Goal: Information Seeking & Learning: Check status

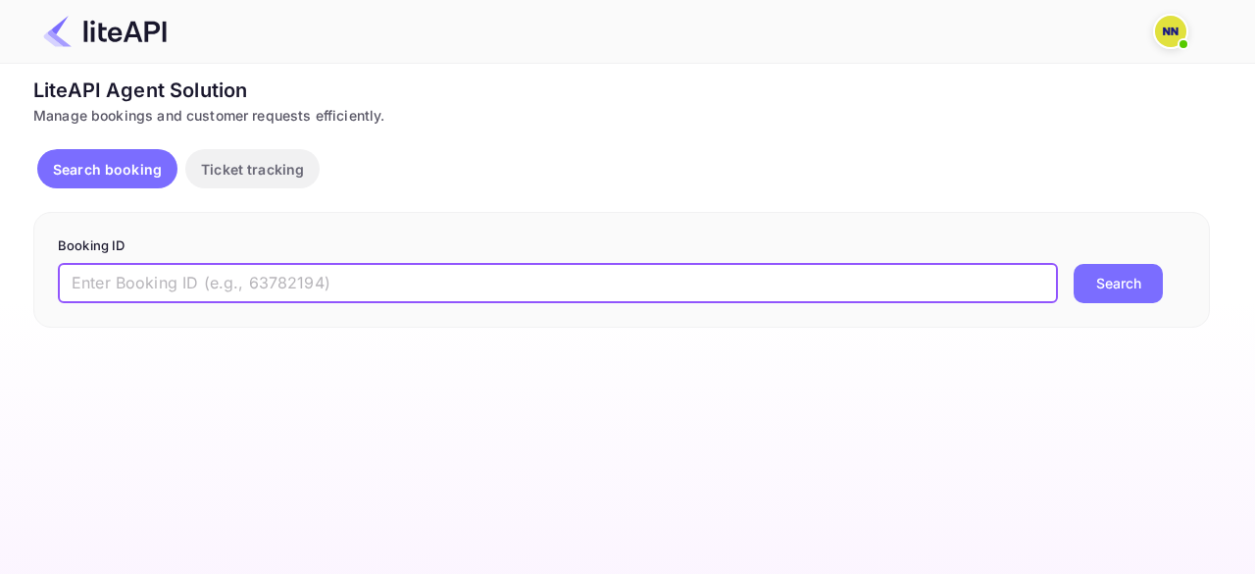
click at [142, 276] on input "text" at bounding box center [558, 283] width 1000 height 39
paste input "8907532"
type input "8907532"
click at [1114, 292] on button "Search" at bounding box center [1118, 283] width 89 height 39
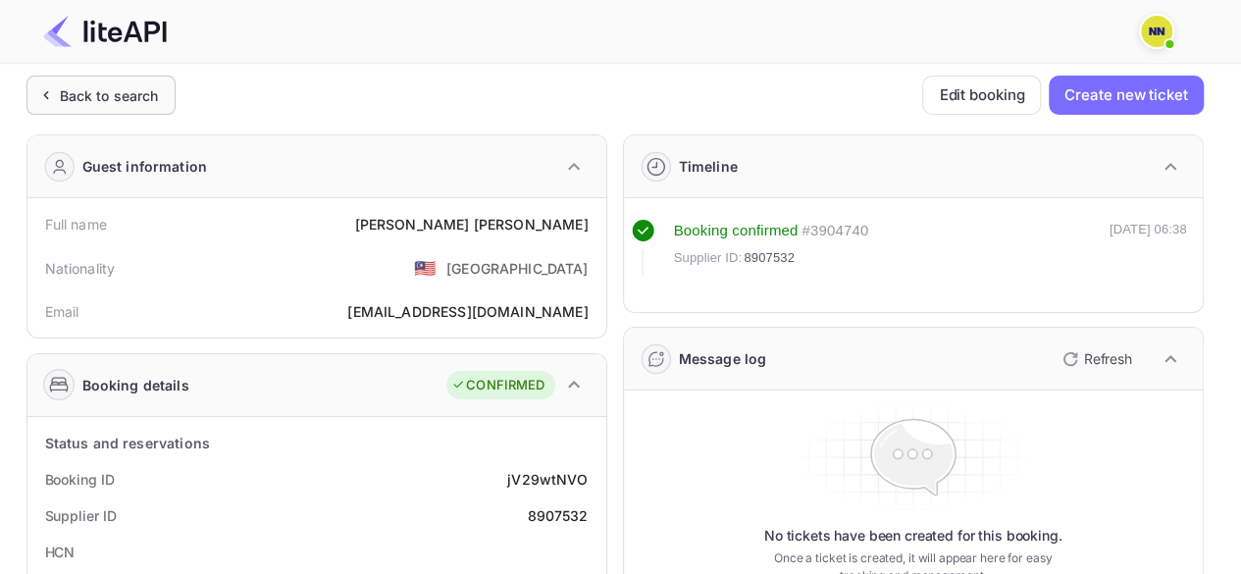
click at [42, 90] on icon at bounding box center [45, 95] width 21 height 20
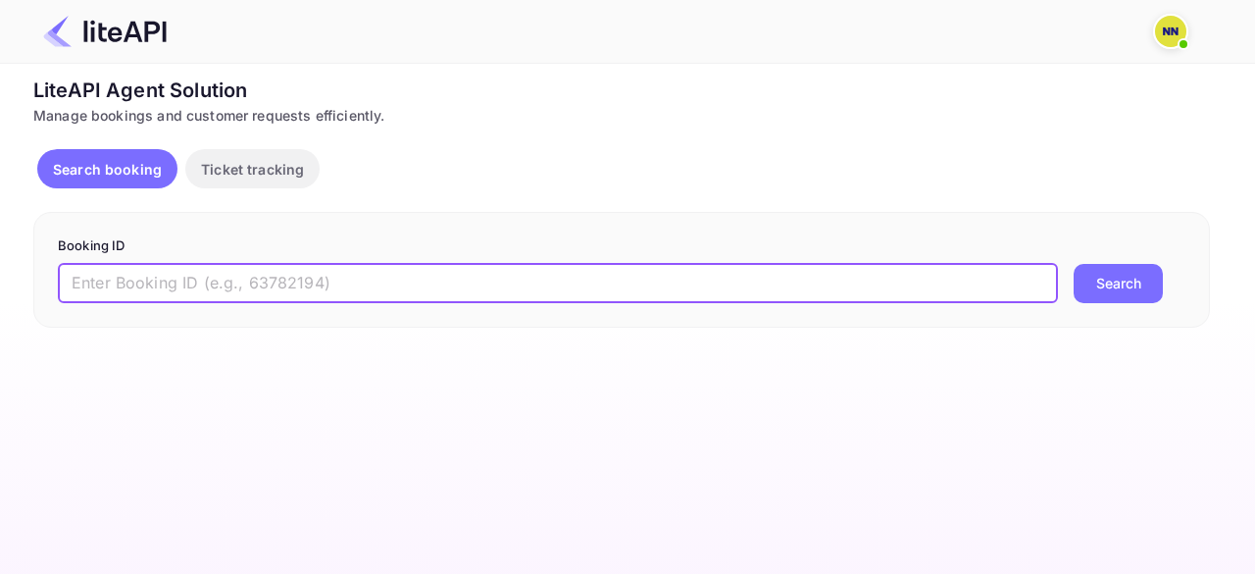
click at [184, 281] on input "text" at bounding box center [558, 283] width 1000 height 39
paste input "8895447"
type input "8895447"
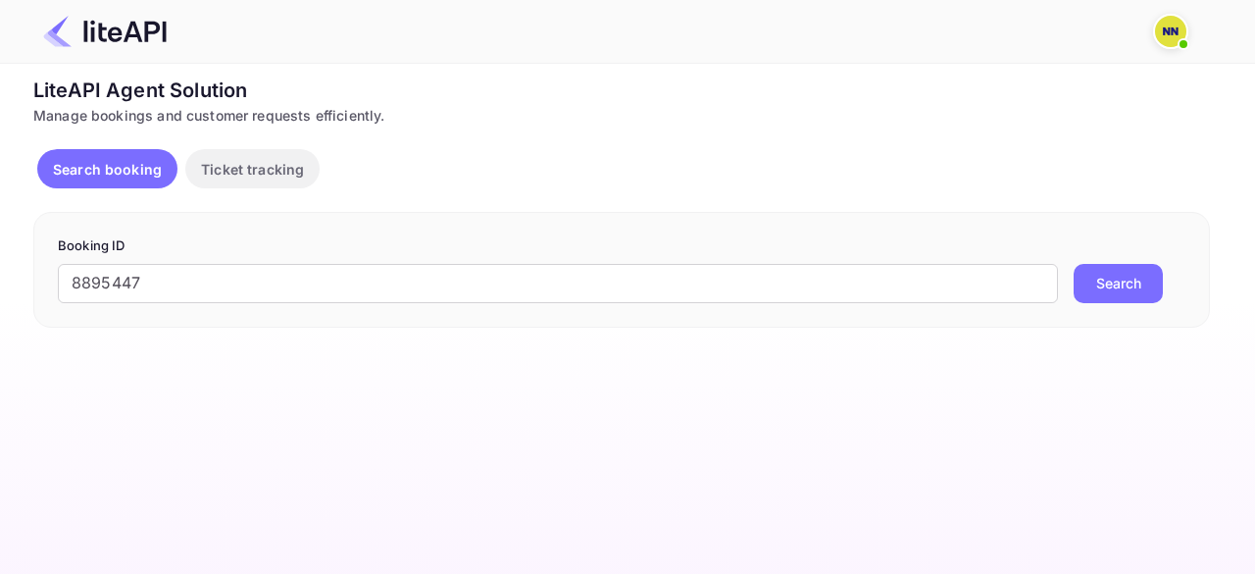
click at [1100, 287] on button "Search" at bounding box center [1118, 283] width 89 height 39
